Goal: Check status

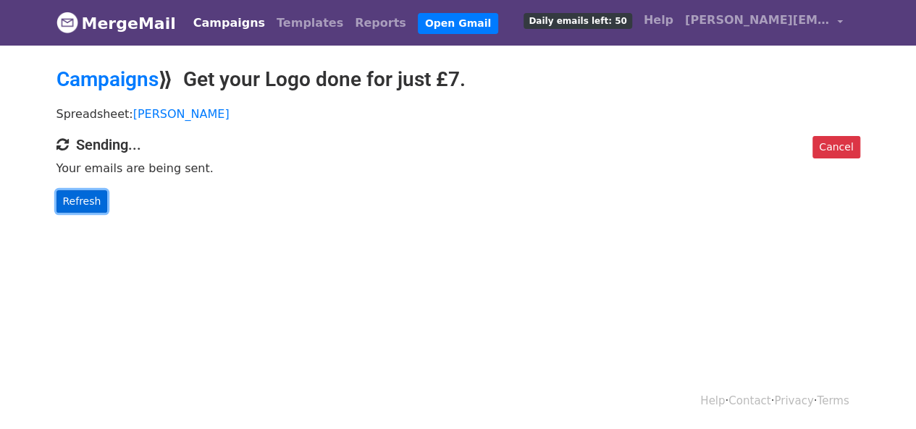
click at [90, 201] on link "Refresh" at bounding box center [81, 201] width 51 height 22
